Goal: Information Seeking & Learning: Learn about a topic

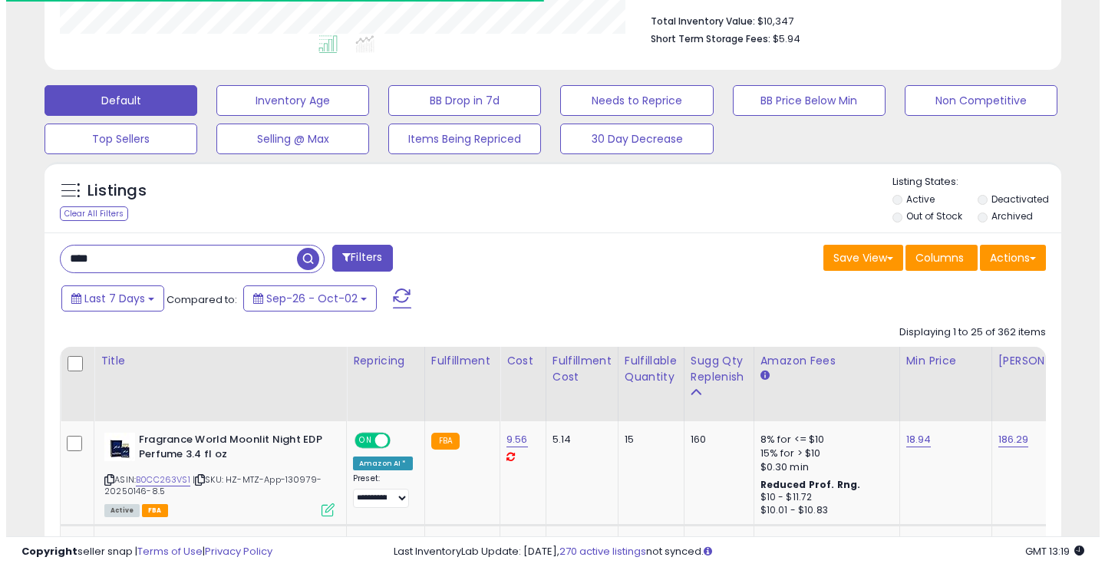
scroll to position [315, 589]
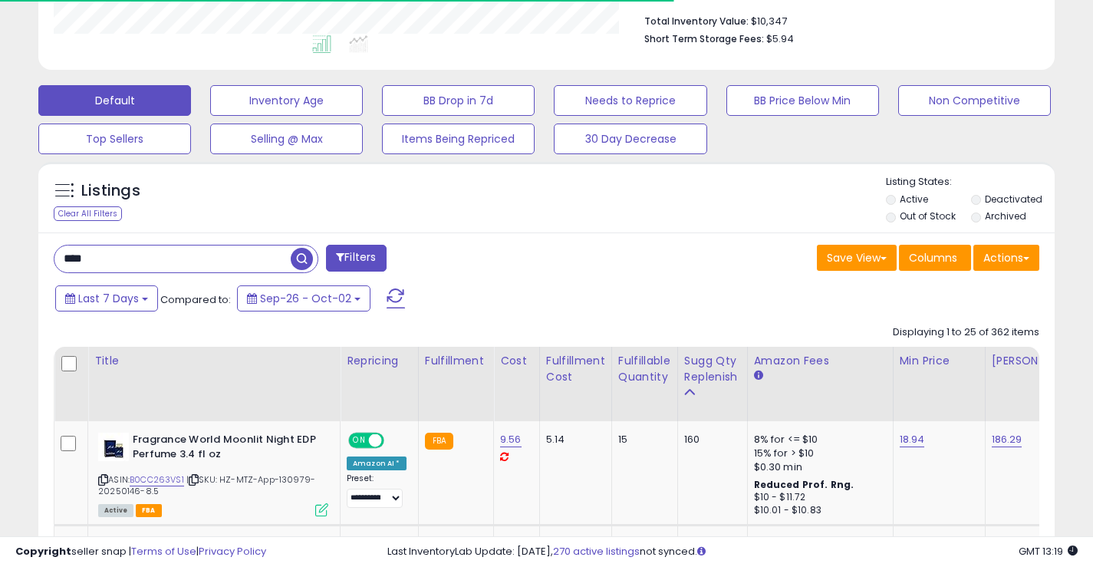
click at [302, 259] on span "button" at bounding box center [302, 259] width 22 height 22
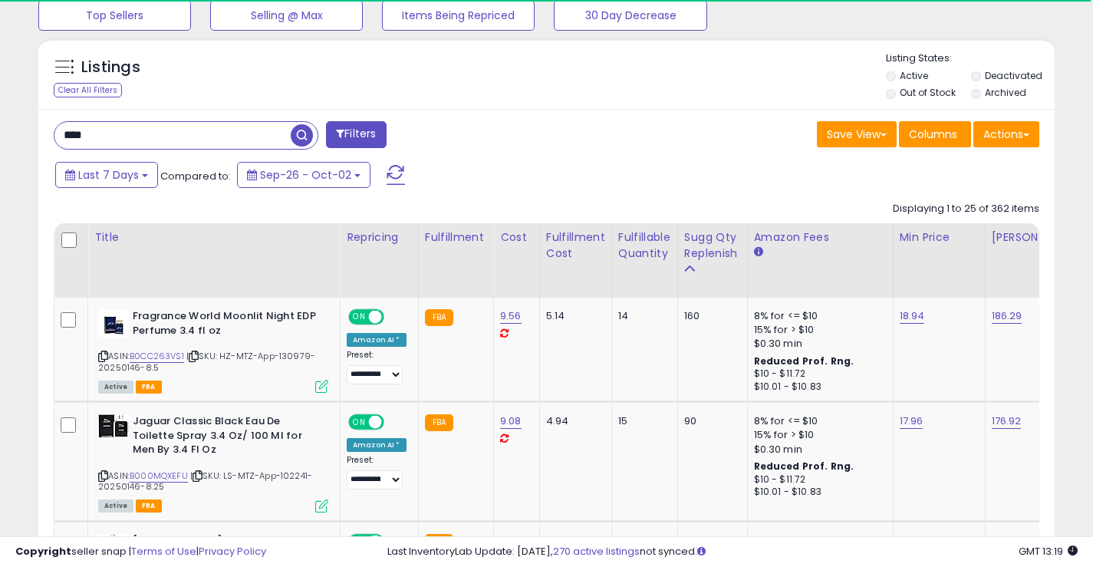
scroll to position [552, 0]
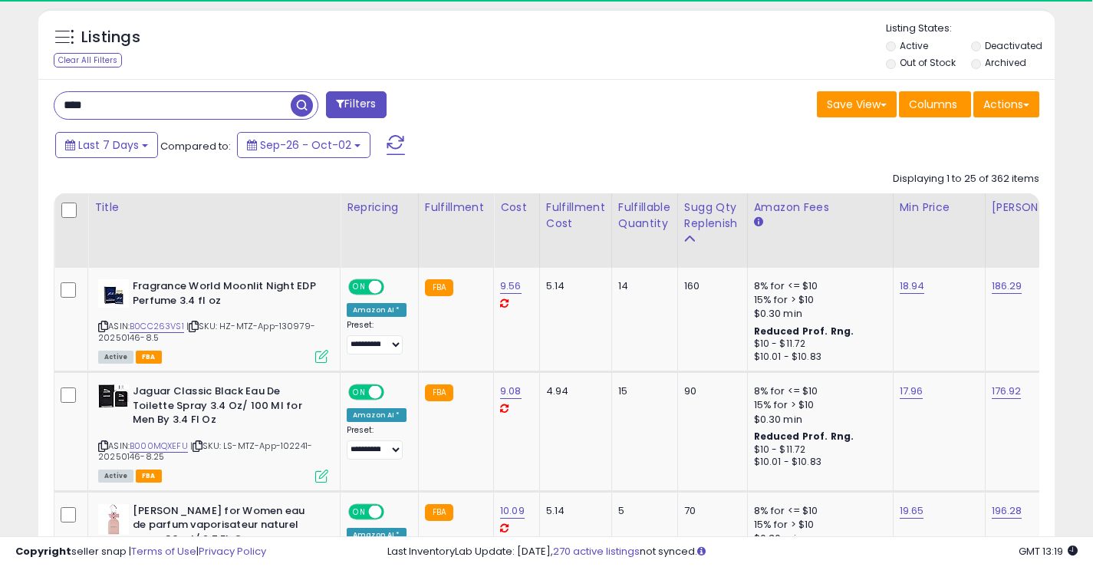
click at [160, 110] on input "****" at bounding box center [172, 105] width 236 height 27
click at [159, 108] on input "****" at bounding box center [172, 105] width 236 height 27
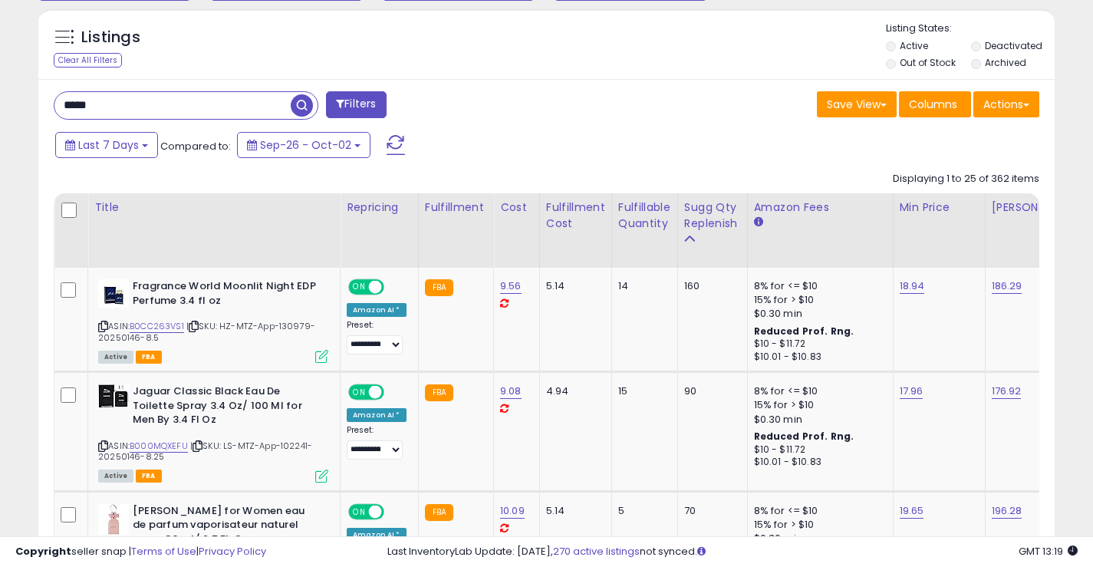
type input "*****"
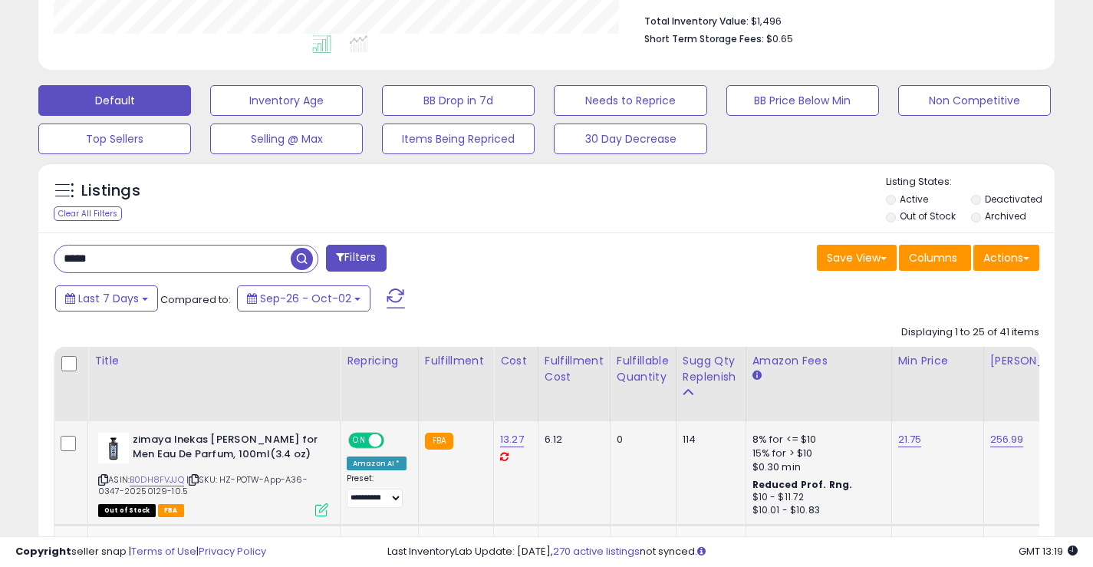
scroll to position [628, 0]
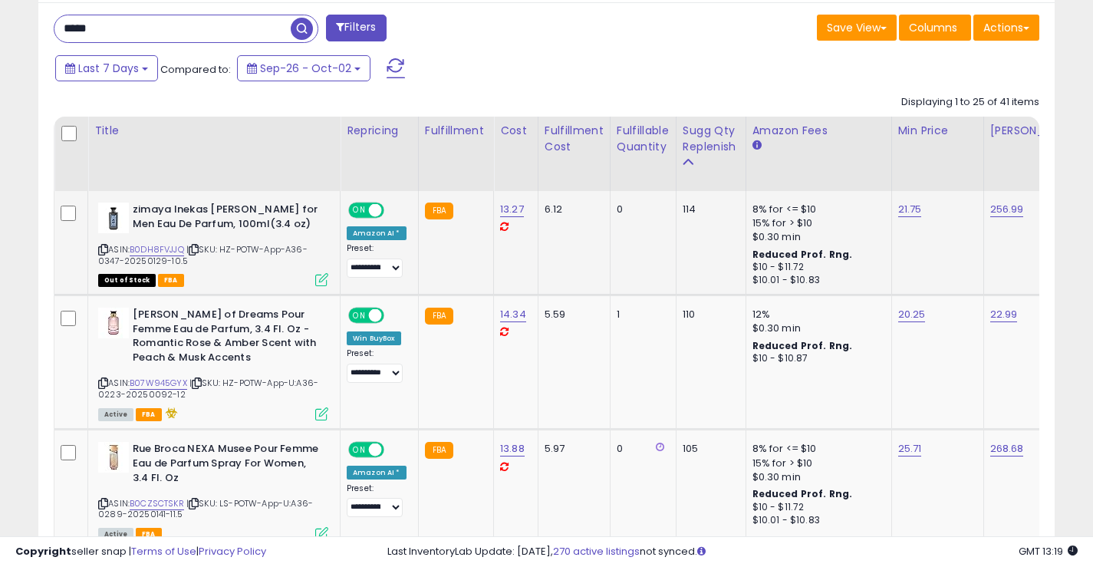
click at [109, 248] on div "ASIN: B0DH8FVJJQ | SKU: HZ-POTW-App-A36-0347-20250129-10.5 Out of Stock FBA" at bounding box center [213, 244] width 230 height 82
click at [104, 252] on icon at bounding box center [103, 250] width 10 height 8
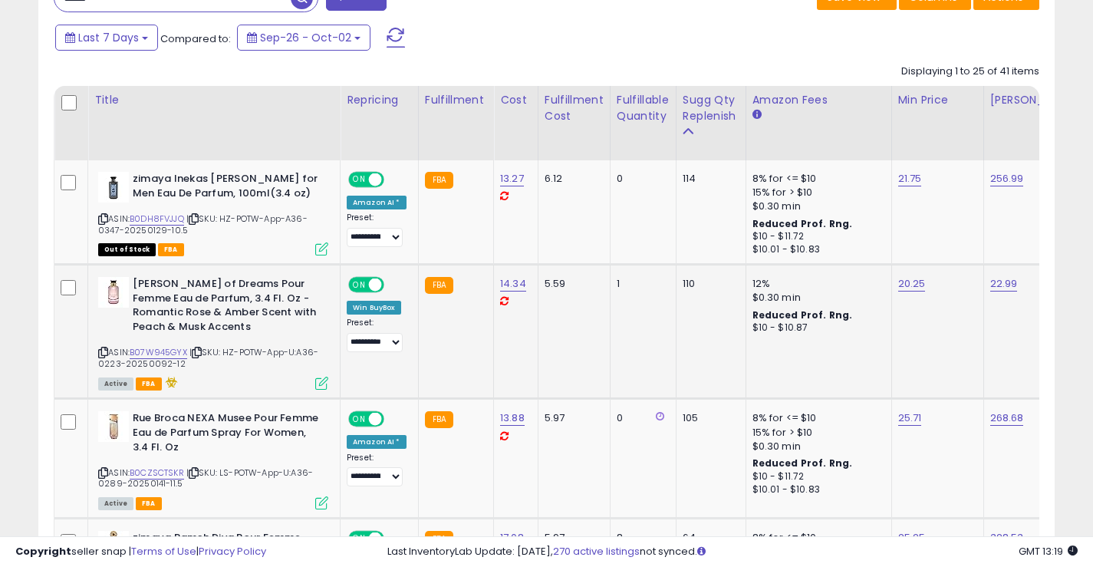
scroll to position [705, 0]
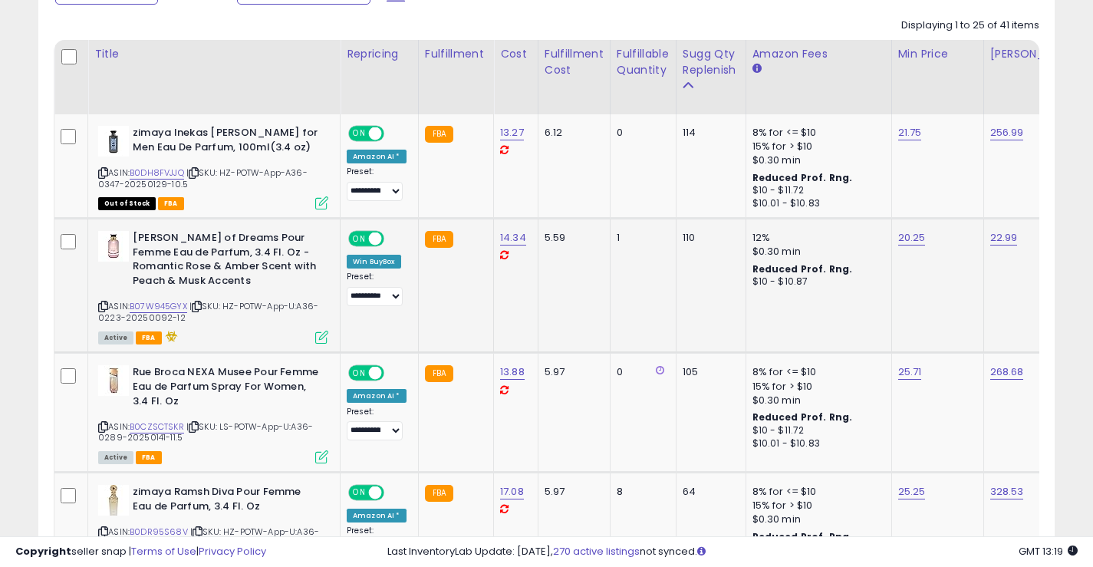
click at [101, 302] on icon at bounding box center [103, 306] width 10 height 8
click at [101, 427] on icon at bounding box center [103, 427] width 10 height 8
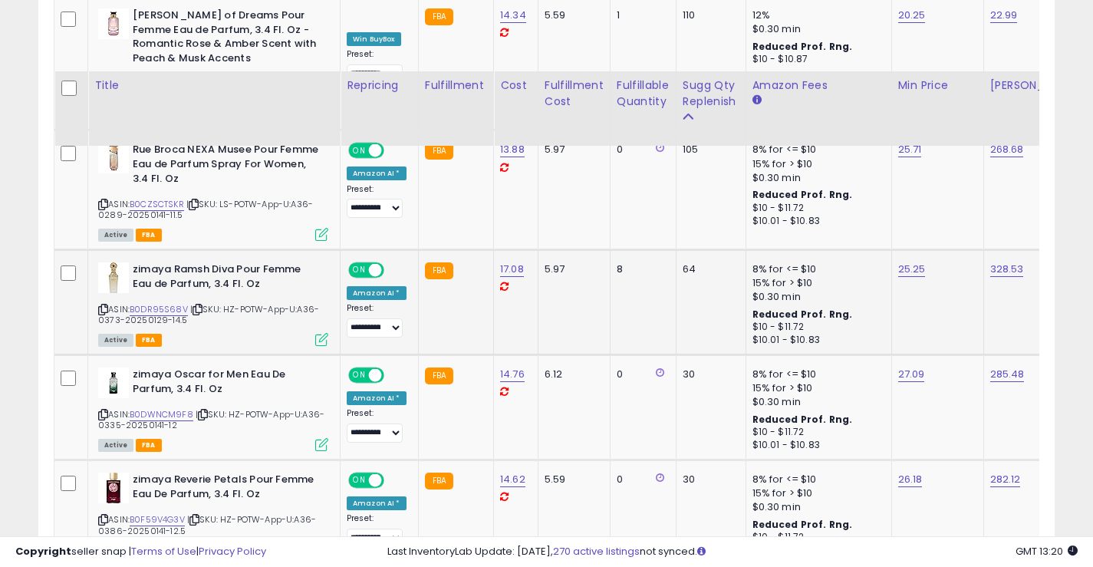
scroll to position [1012, 0]
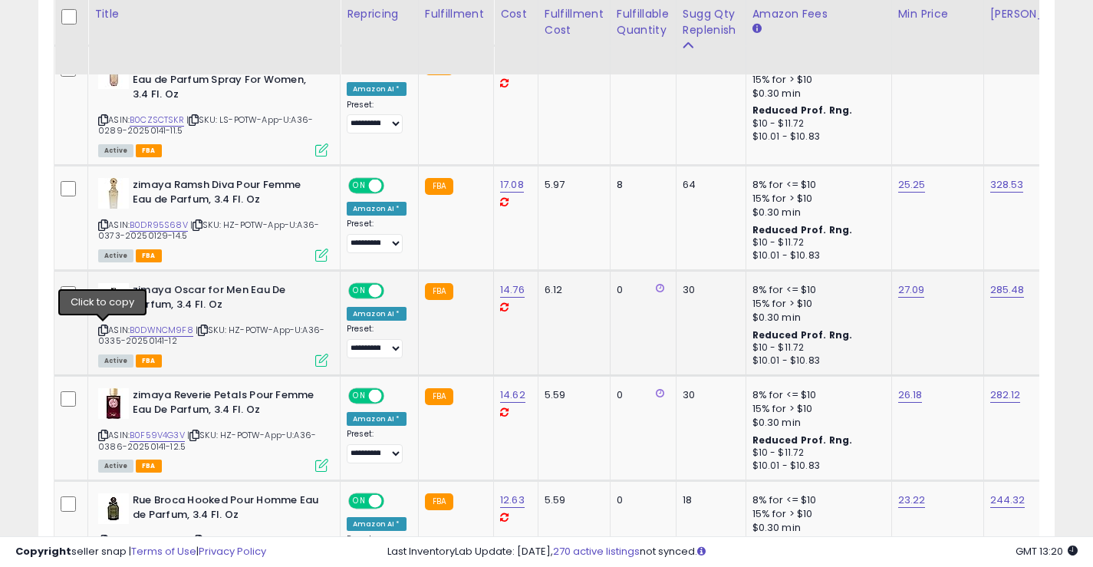
click at [103, 329] on icon at bounding box center [103, 330] width 10 height 8
click at [102, 328] on icon at bounding box center [103, 330] width 10 height 8
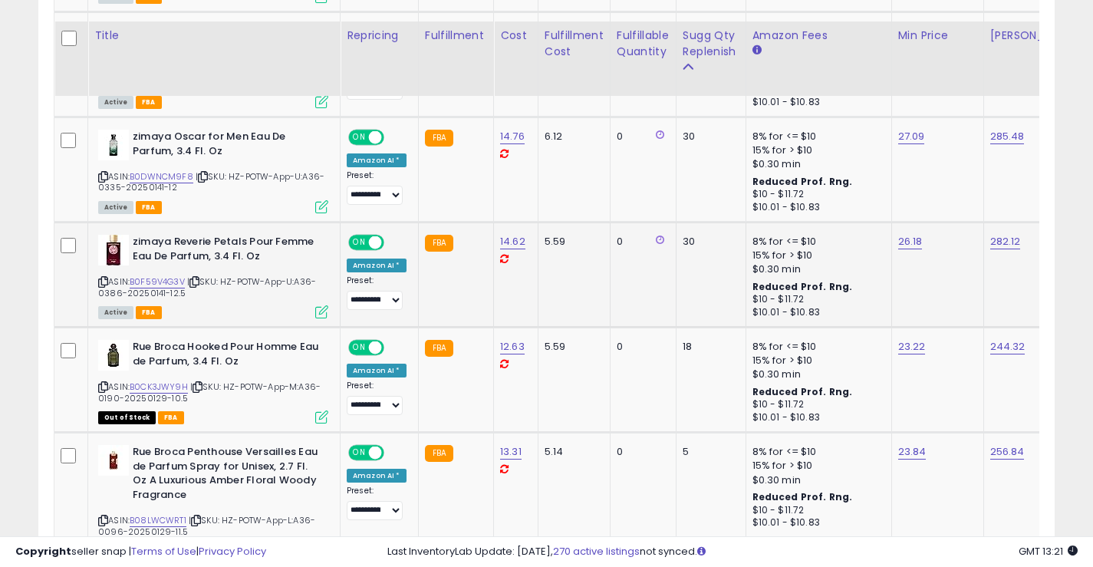
scroll to position [1242, 0]
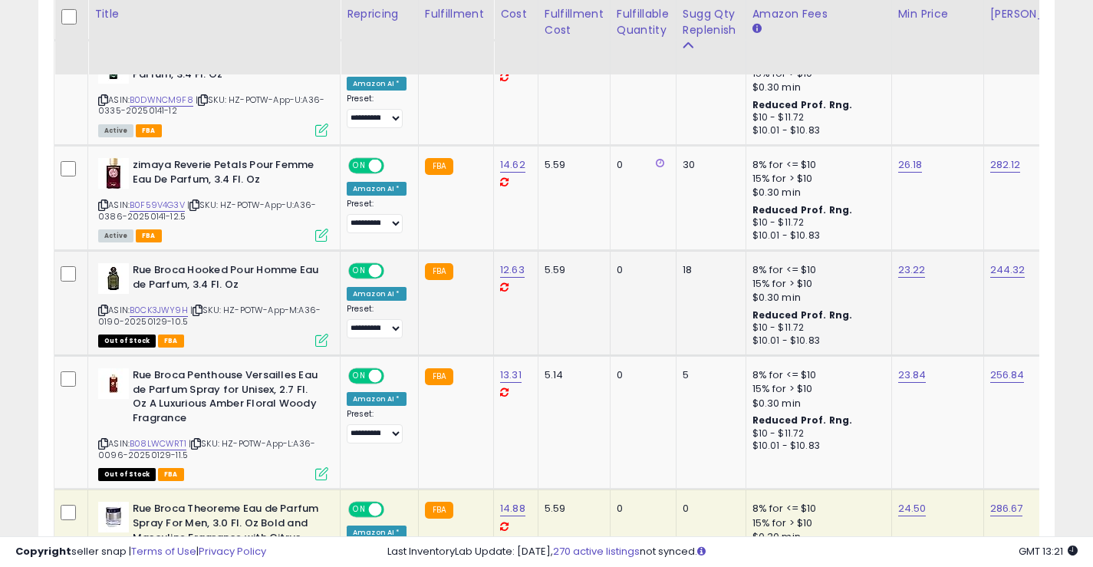
click at [101, 309] on icon at bounding box center [103, 310] width 10 height 8
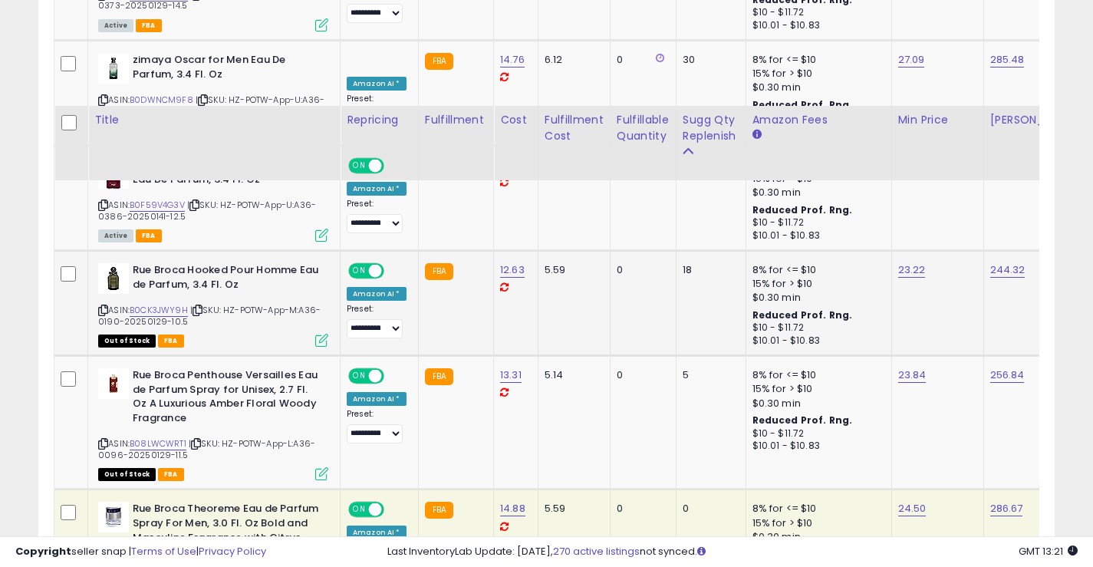
scroll to position [1396, 0]
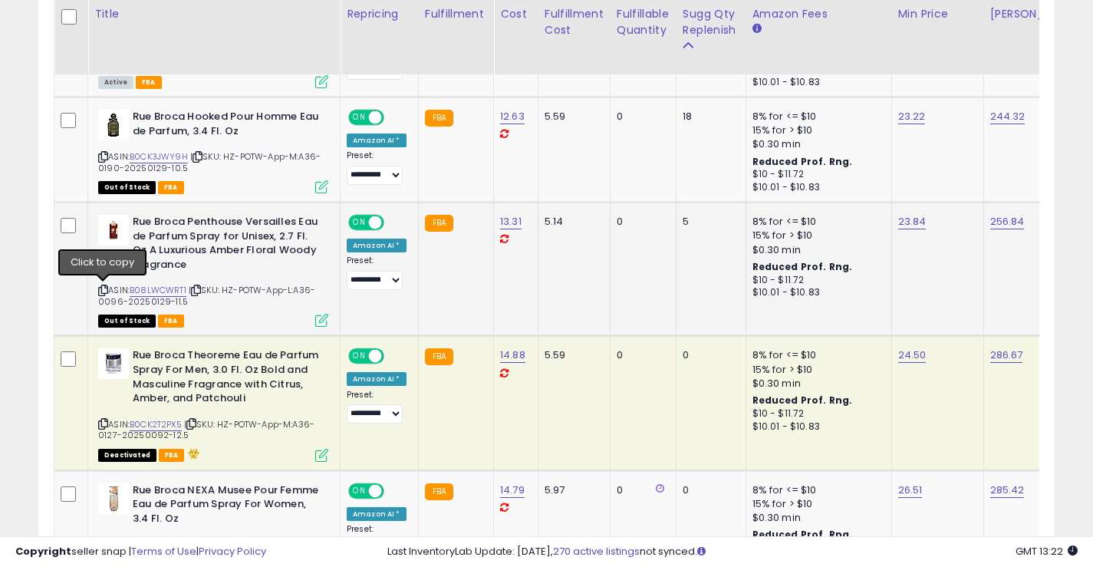
click at [102, 291] on icon at bounding box center [103, 290] width 10 height 8
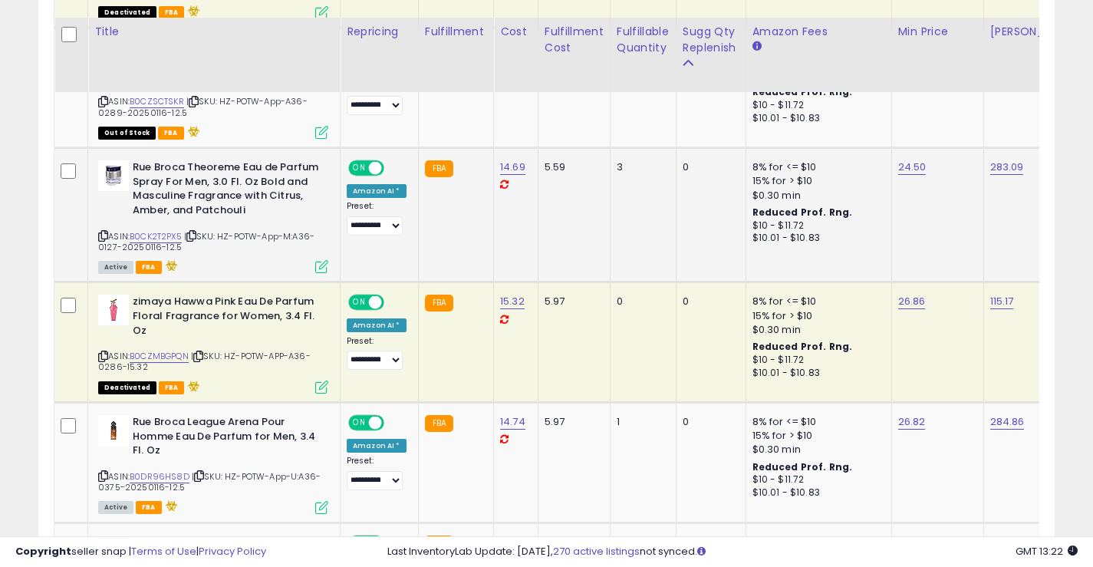
scroll to position [1933, 0]
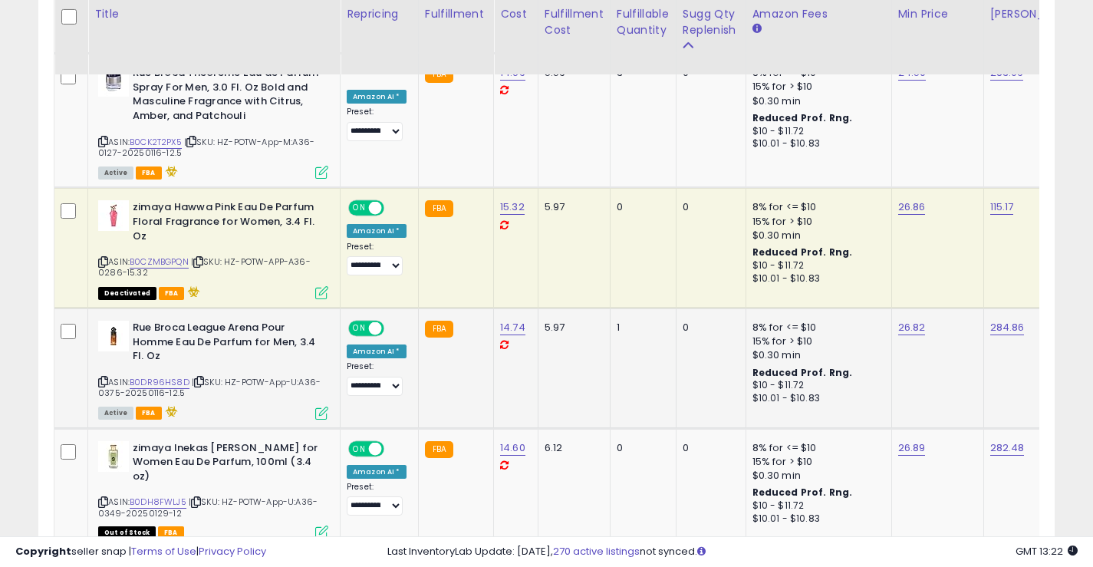
click at [104, 378] on icon at bounding box center [103, 382] width 10 height 8
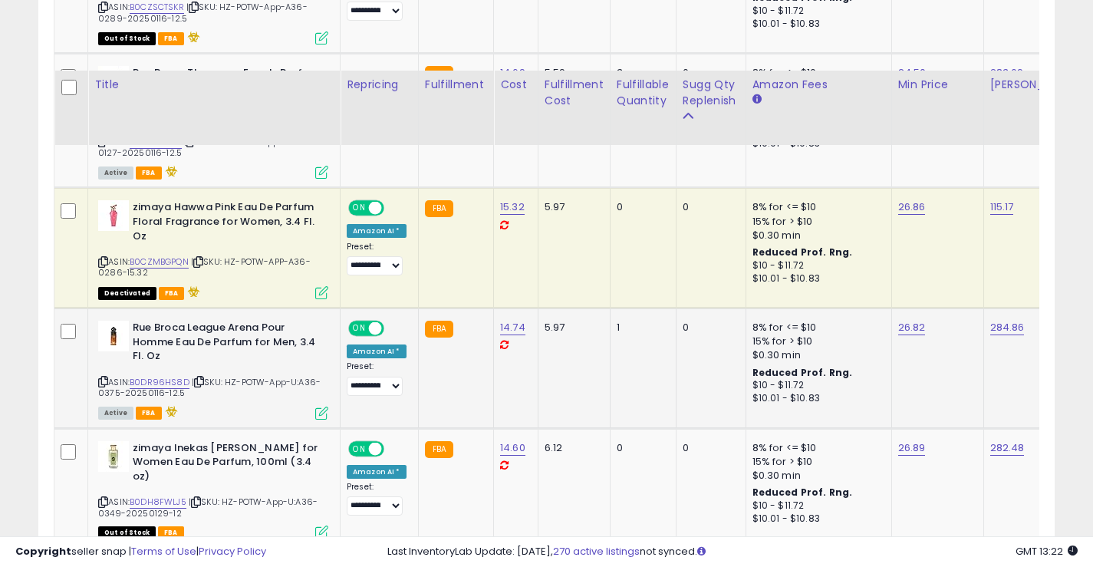
scroll to position [2086, 0]
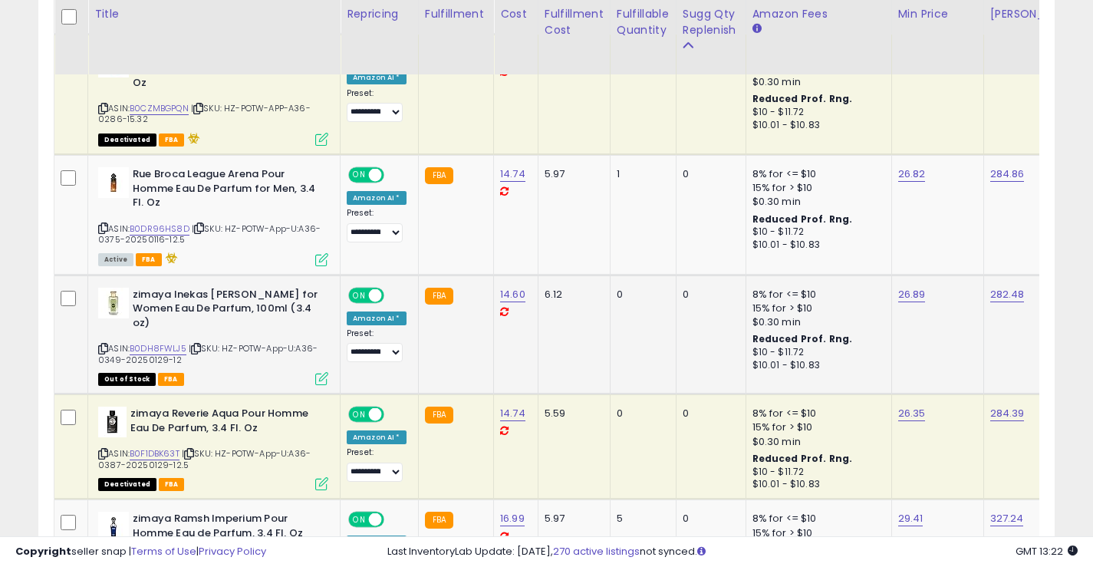
click at [102, 345] on icon at bounding box center [103, 349] width 10 height 8
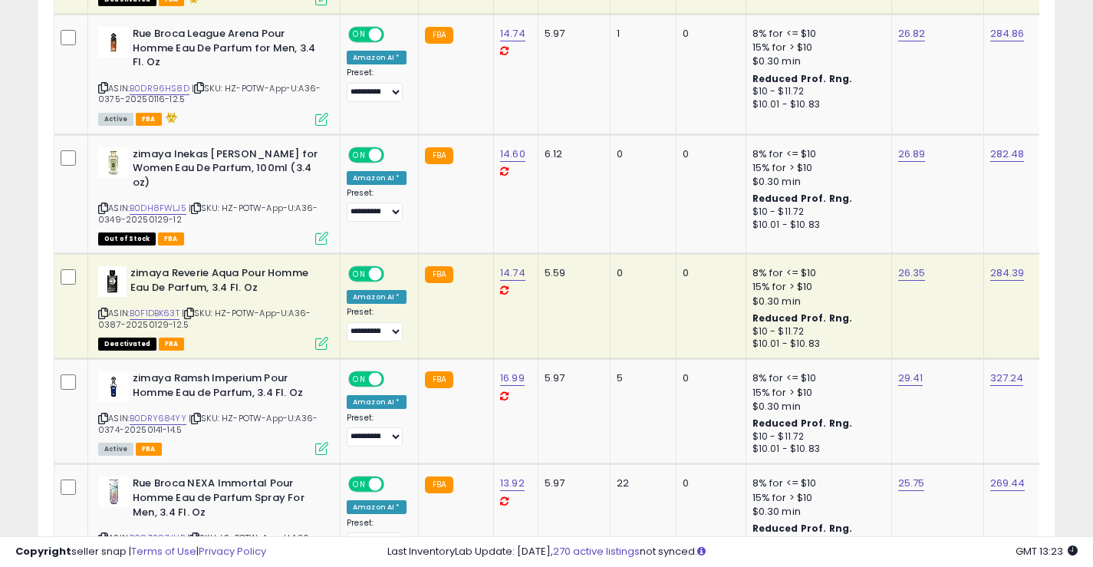
scroll to position [2240, 0]
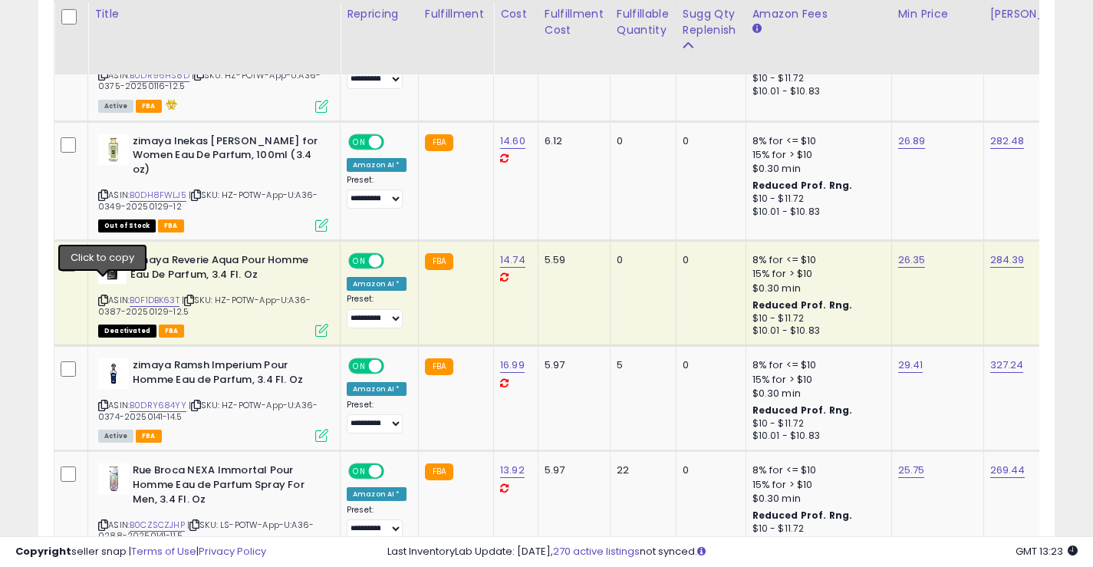
click at [104, 296] on icon at bounding box center [103, 300] width 10 height 8
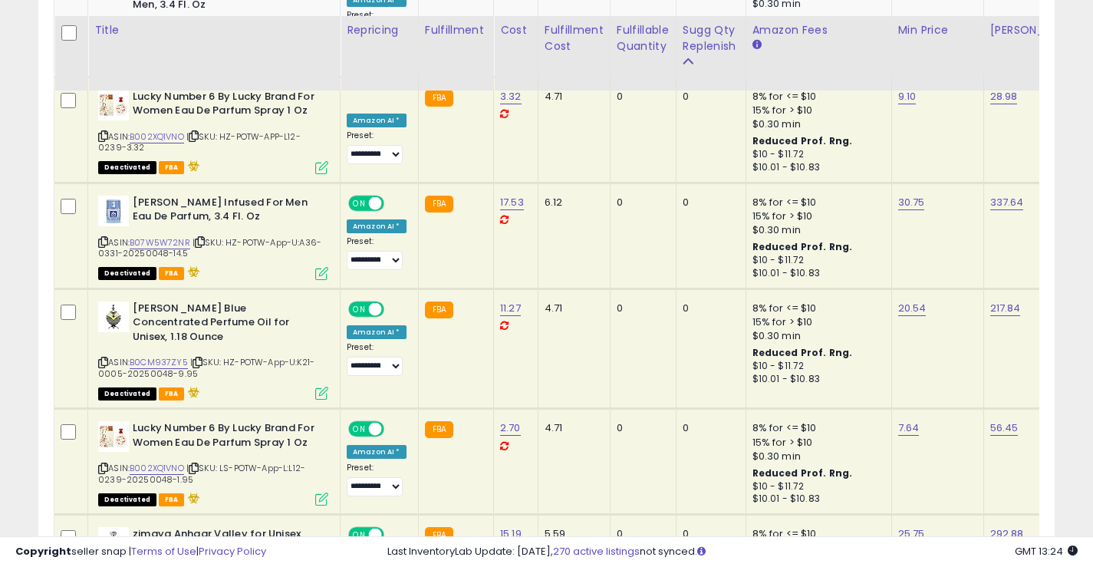
scroll to position [3161, 0]
